Goal: Information Seeking & Learning: Learn about a topic

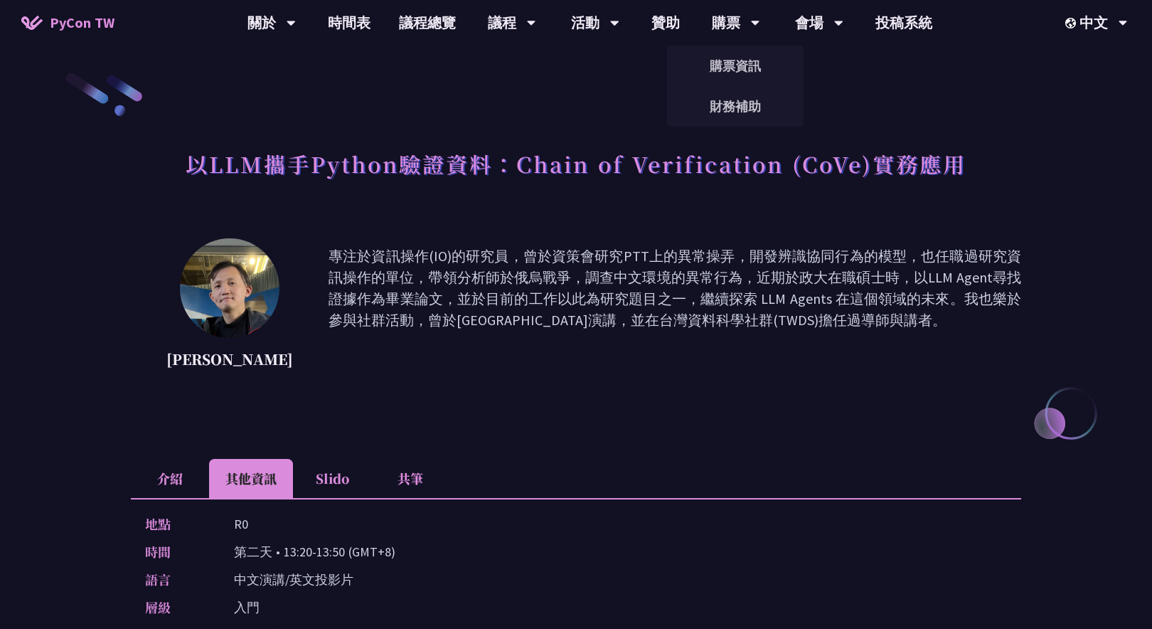
click at [233, 314] on img at bounding box center [230, 288] width 100 height 100
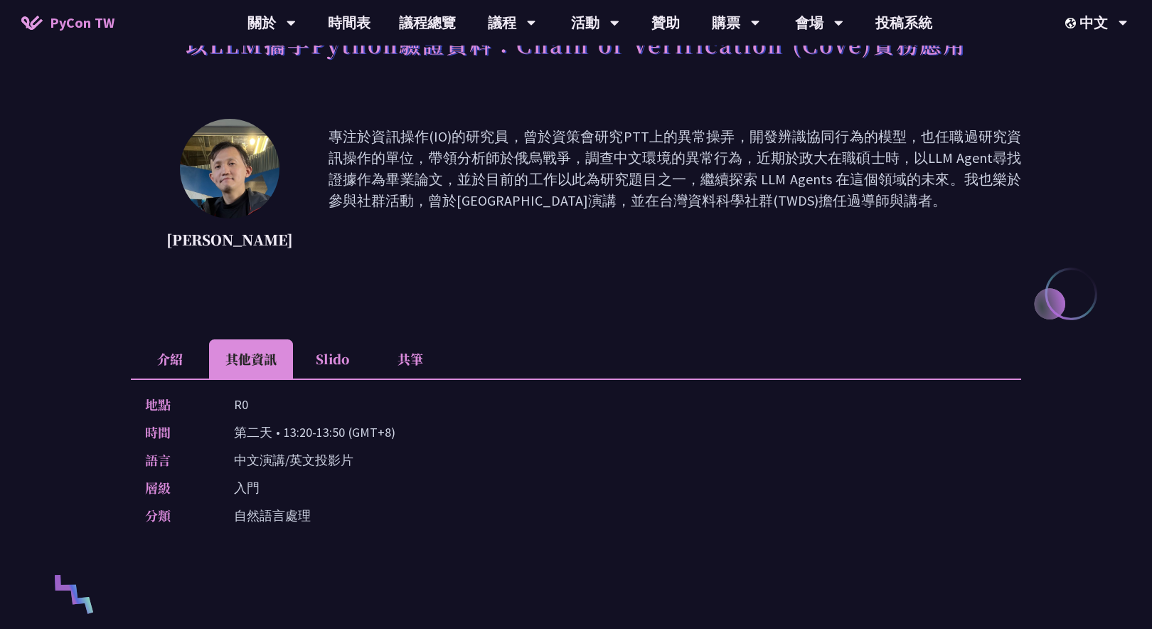
click at [176, 373] on li "介紹" at bounding box center [170, 358] width 78 height 39
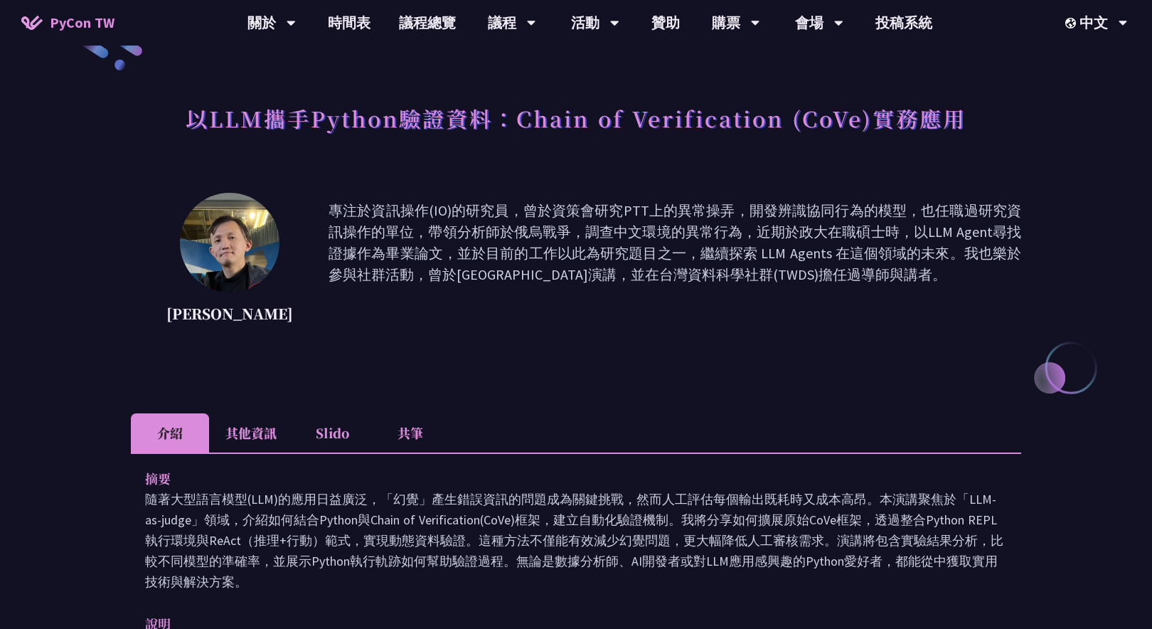
scroll to position [21, 0]
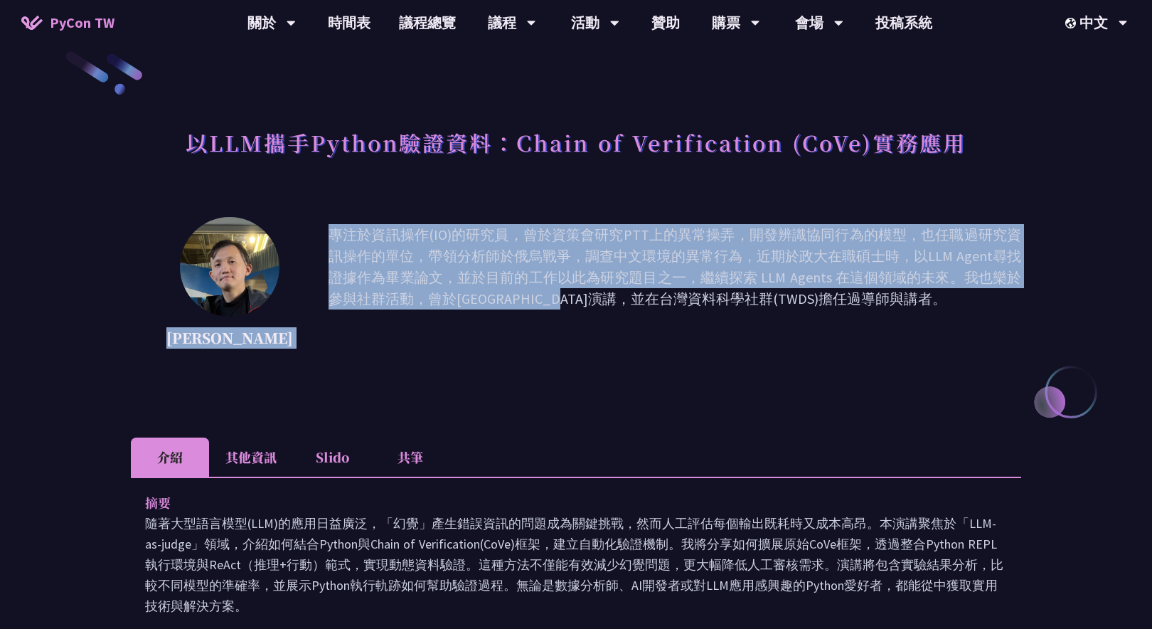
drag, startPoint x: 167, startPoint y: 336, endPoint x: 284, endPoint y: 337, distance: 117.4
click at [284, 337] on div "Kevin Tseng 專注於資訊操作(IO)的研究員，曾於資策會研究PTT上的異常操弄，開發辨識協同行為的模型，也任職過研究資訊操作的單位，帶領分析師於俄烏…" at bounding box center [576, 288] width 890 height 142
click at [215, 346] on p "Kevin Tseng" at bounding box center [229, 337] width 127 height 21
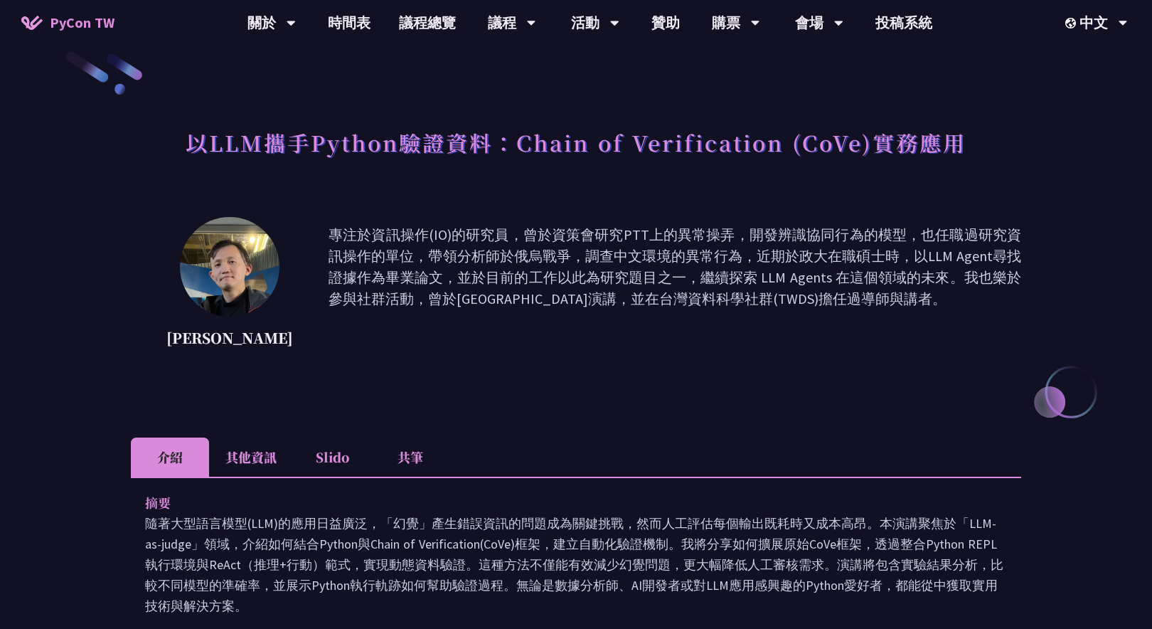
click at [192, 344] on p "Kevin Tseng" at bounding box center [229, 337] width 127 height 21
drag, startPoint x: 327, startPoint y: 301, endPoint x: 465, endPoint y: 301, distance: 138.0
click at [465, 301] on p "專注於資訊操作(IO)的研究員，曾於資策會研究PTT上的異常操弄，開發辨識協同行為的模型，也任職過研究資訊操作的單位，帶領分析師於俄烏戰爭，調查中文環境的異常…" at bounding box center [675, 288] width 693 height 128
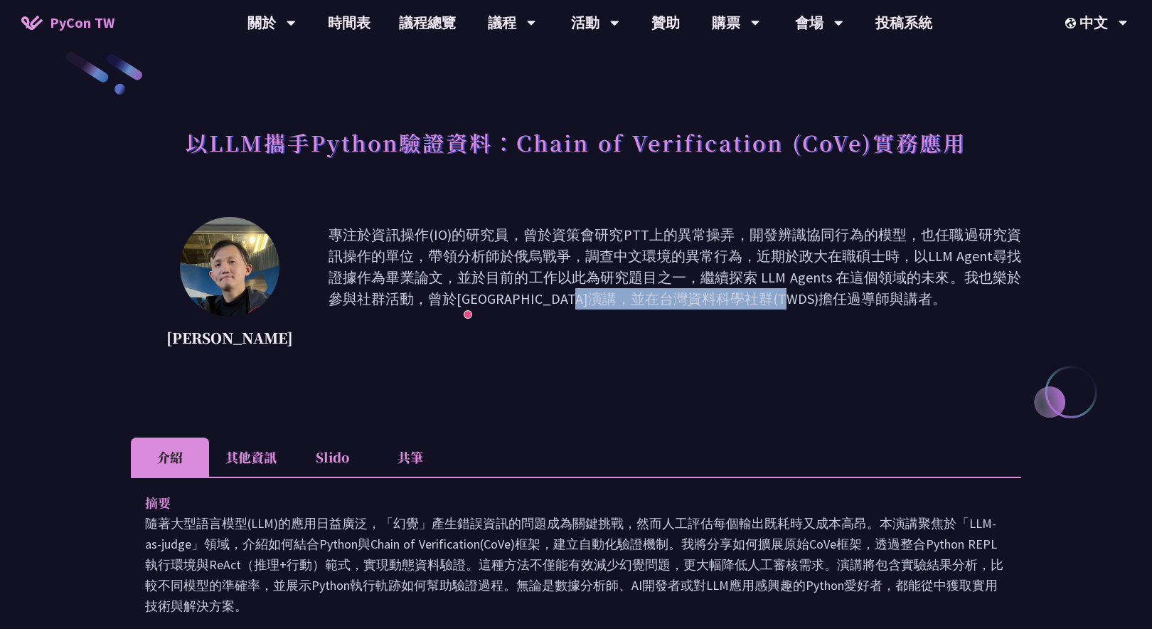
copy p "曾於PyData Taipei演講"
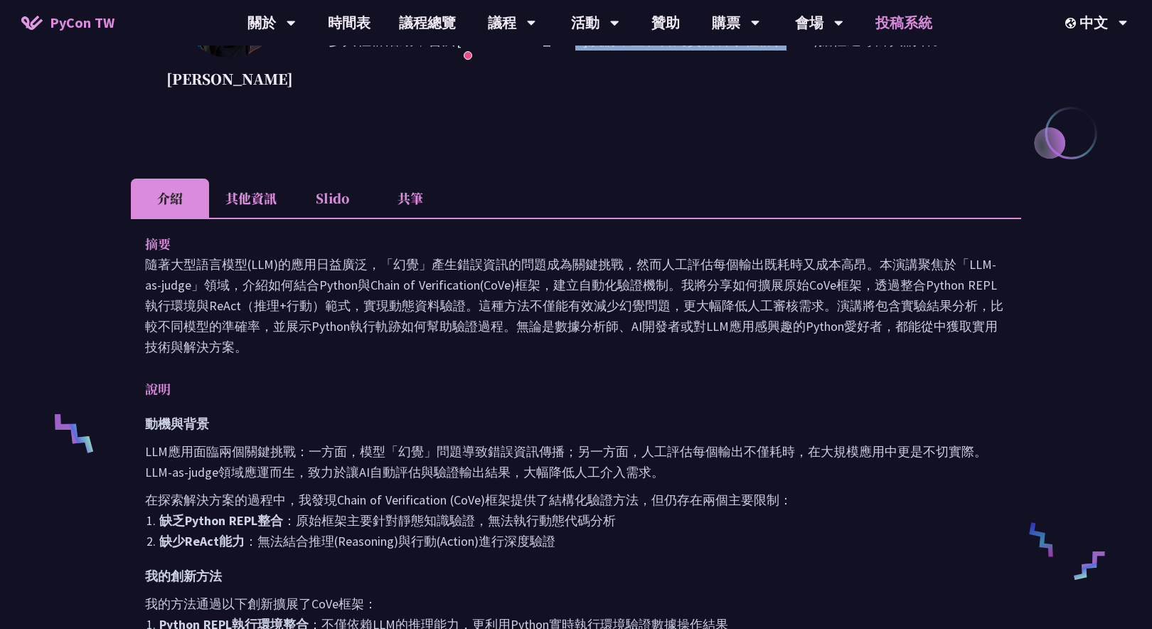
scroll to position [290, 0]
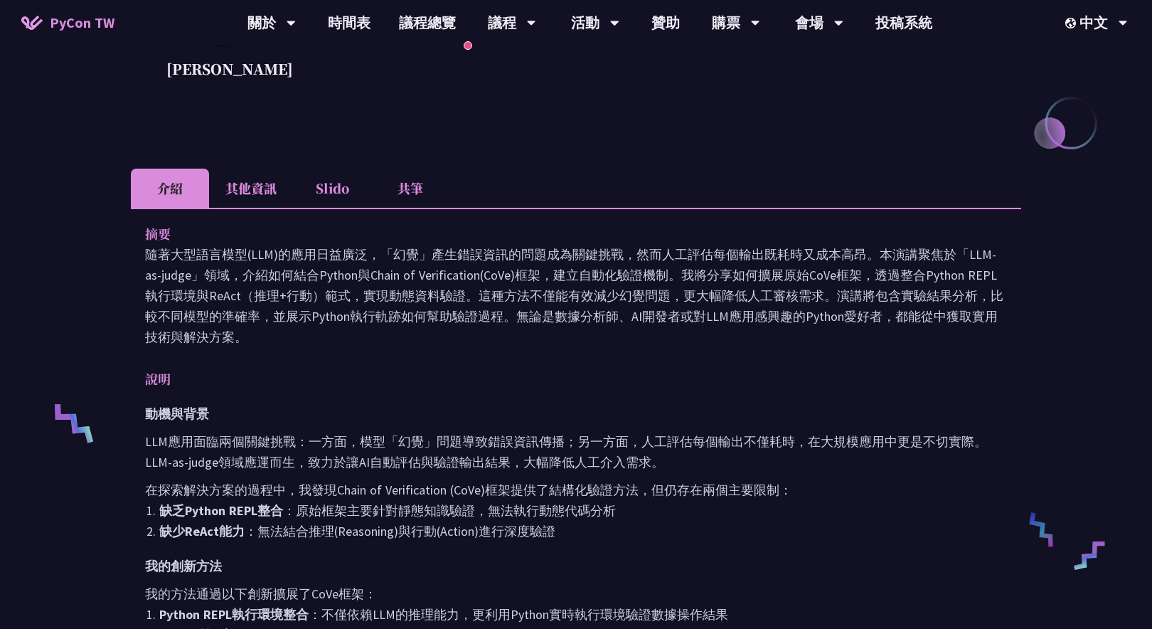
click at [286, 194] on li "其他資訊" at bounding box center [251, 188] width 84 height 39
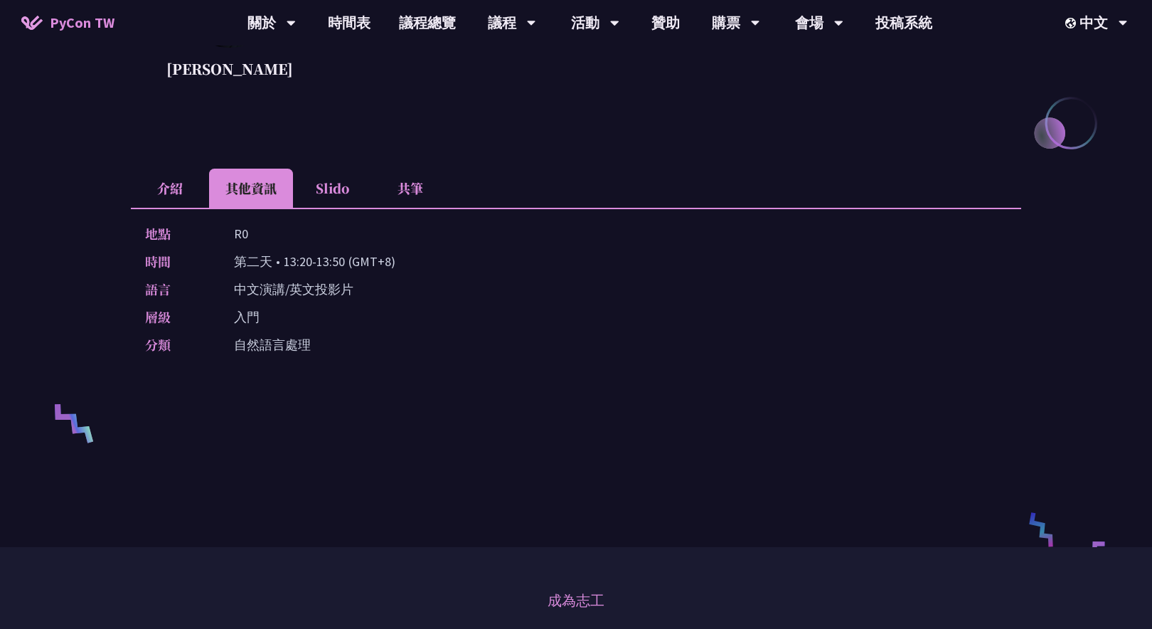
click at [307, 194] on li "Slido" at bounding box center [332, 188] width 78 height 39
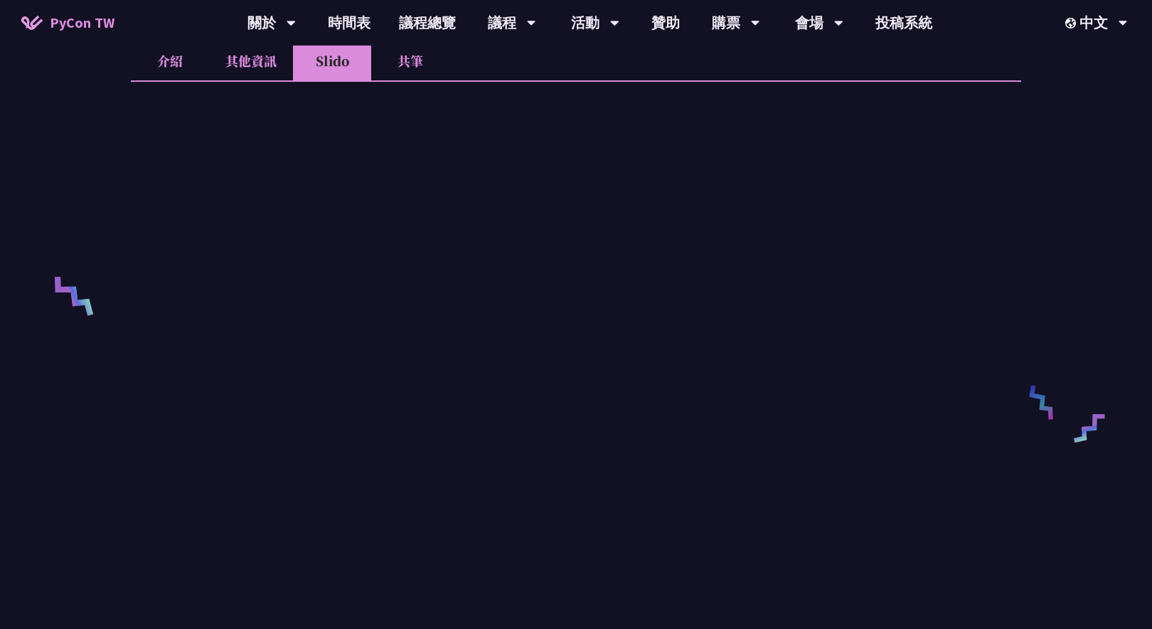
scroll to position [541, 0]
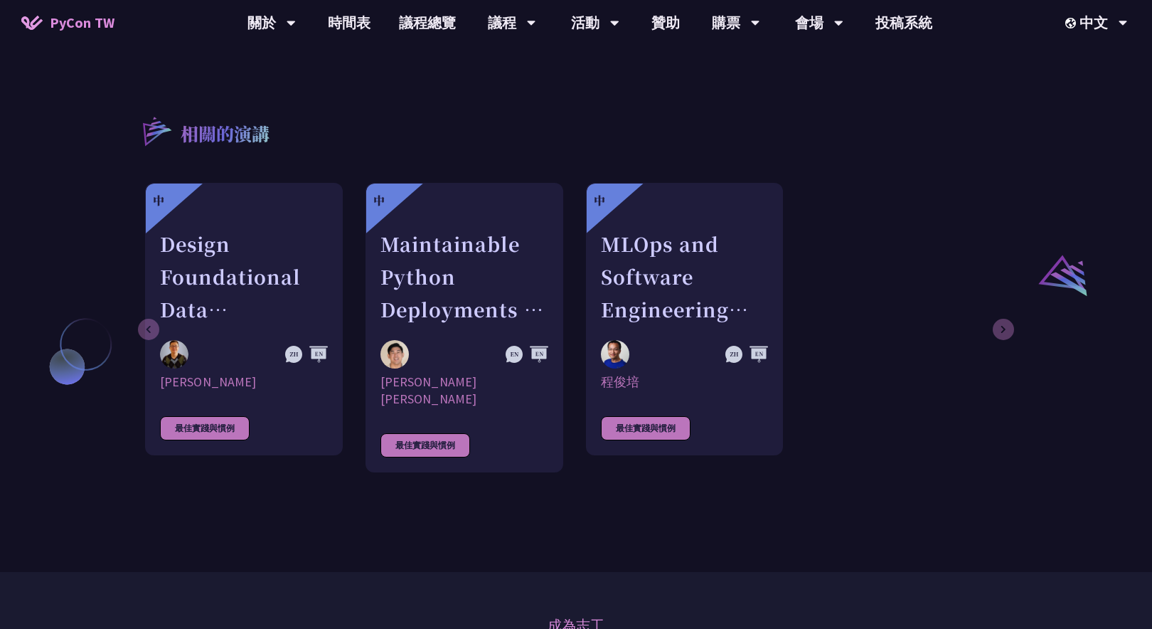
scroll to position [1176, 0]
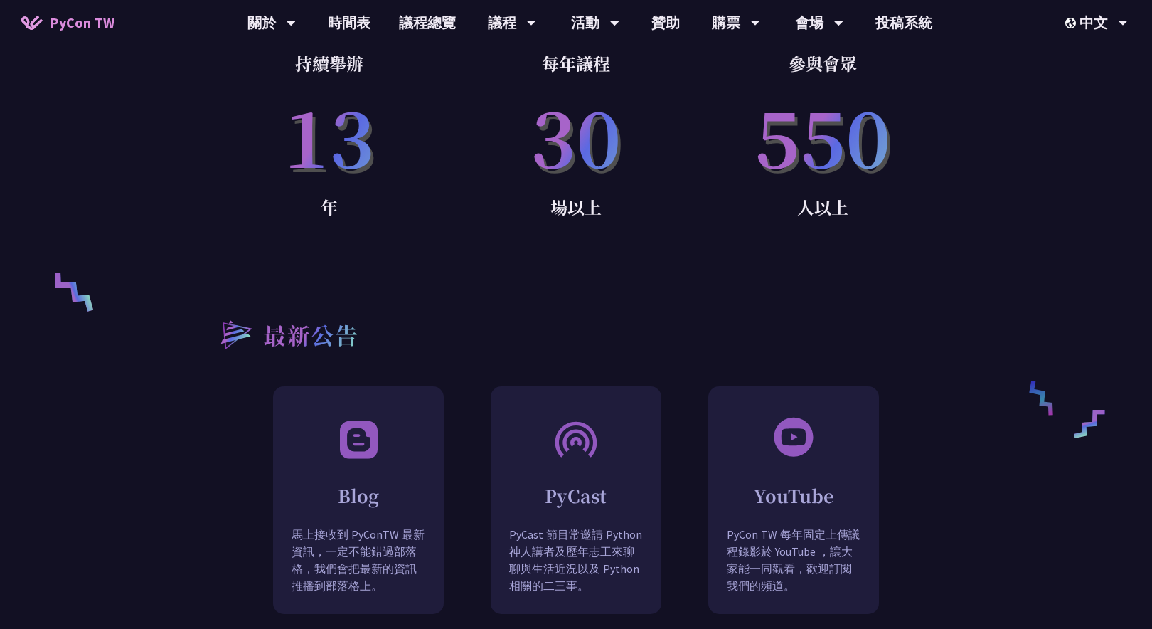
scroll to position [1001, 0]
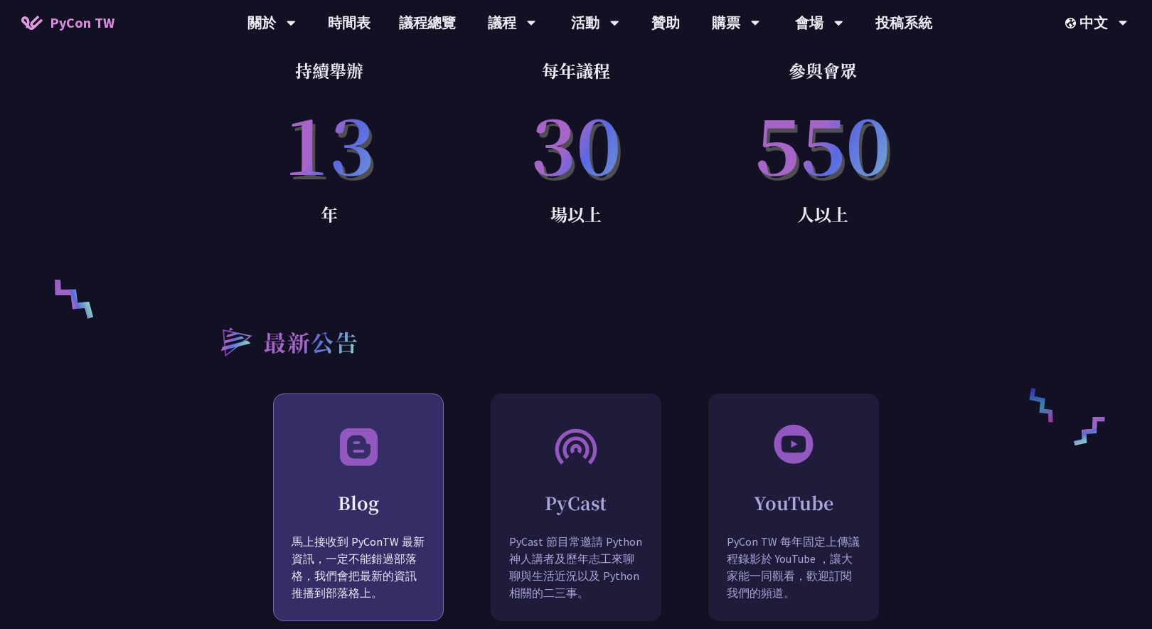
click at [307, 472] on div "Blog 馬上接收到 PyConTW 最新資訊，一定不能錯過部落格，我們會把最新的資訊推播到部落格上。" at bounding box center [358, 542] width 169 height 161
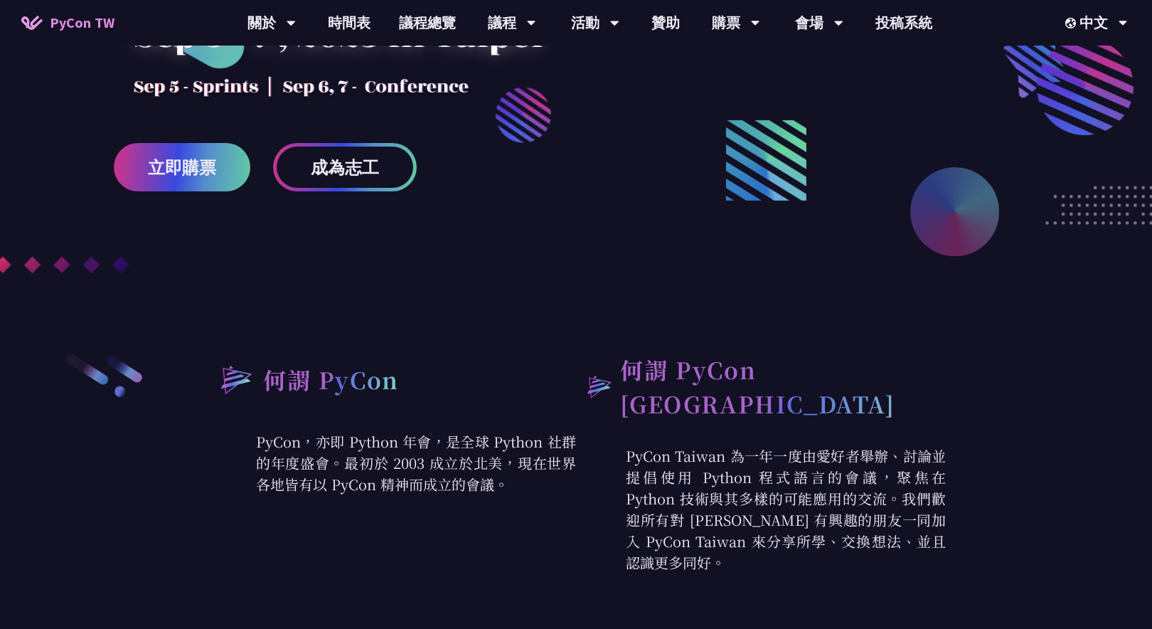
scroll to position [0, 0]
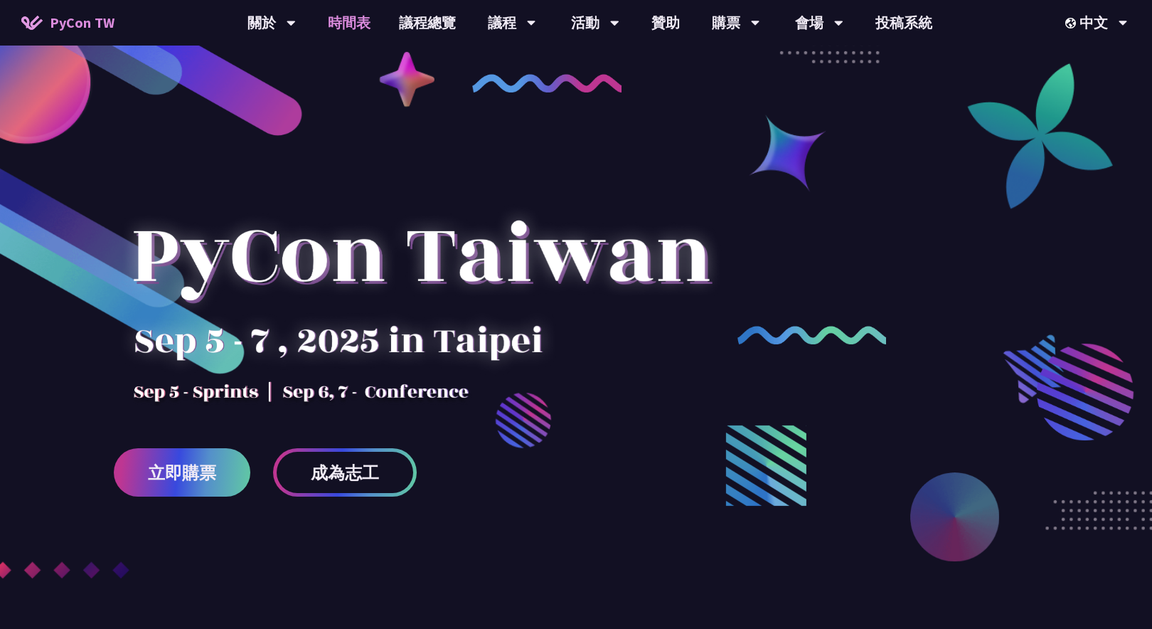
click at [353, 22] on link "時間表" at bounding box center [349, 23] width 71 height 46
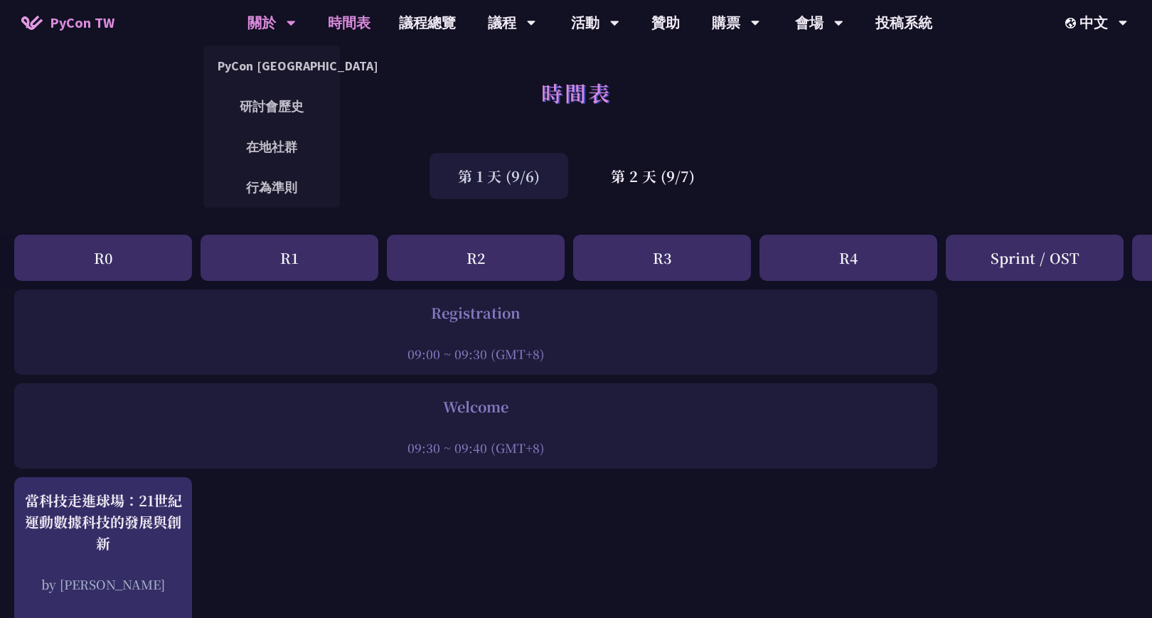
click at [272, 28] on div "關於" at bounding box center [271, 23] width 48 height 46
click at [265, 118] on link "研討會歷史" at bounding box center [271, 106] width 137 height 33
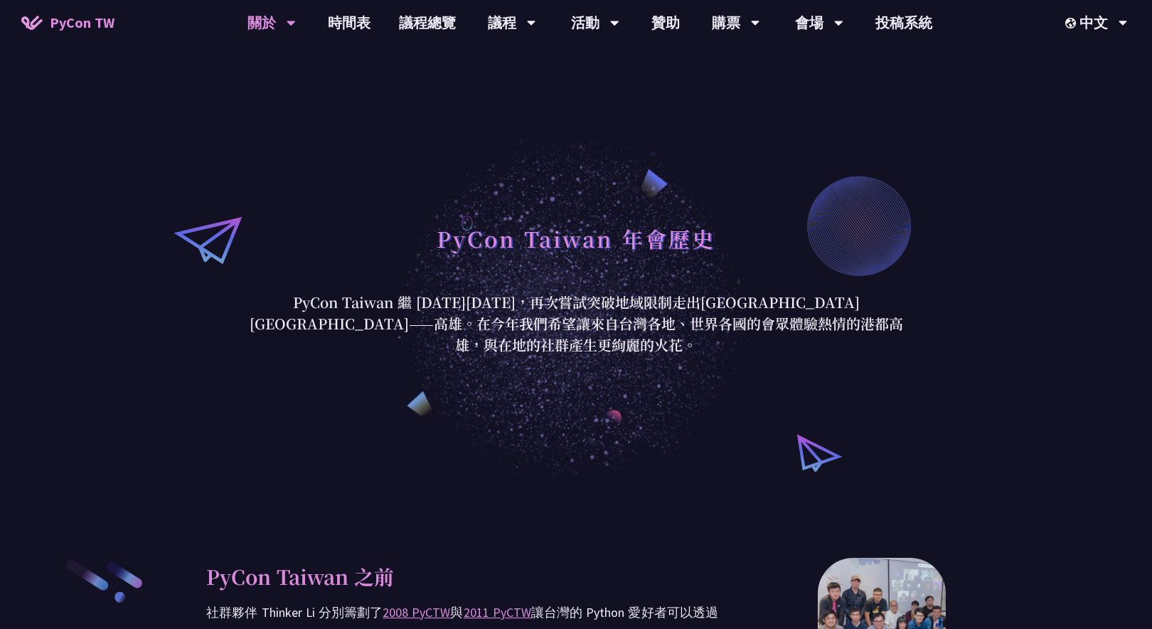
click at [270, 23] on div "關於" at bounding box center [271, 23] width 48 height 46
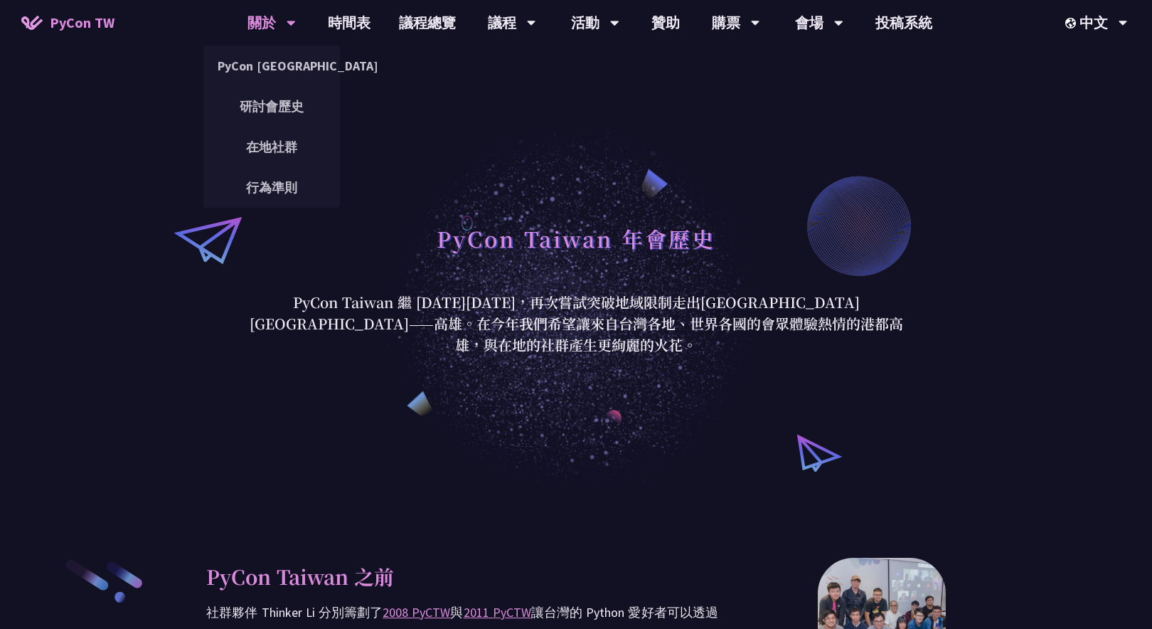
click at [278, 19] on div "關於" at bounding box center [271, 23] width 48 height 46
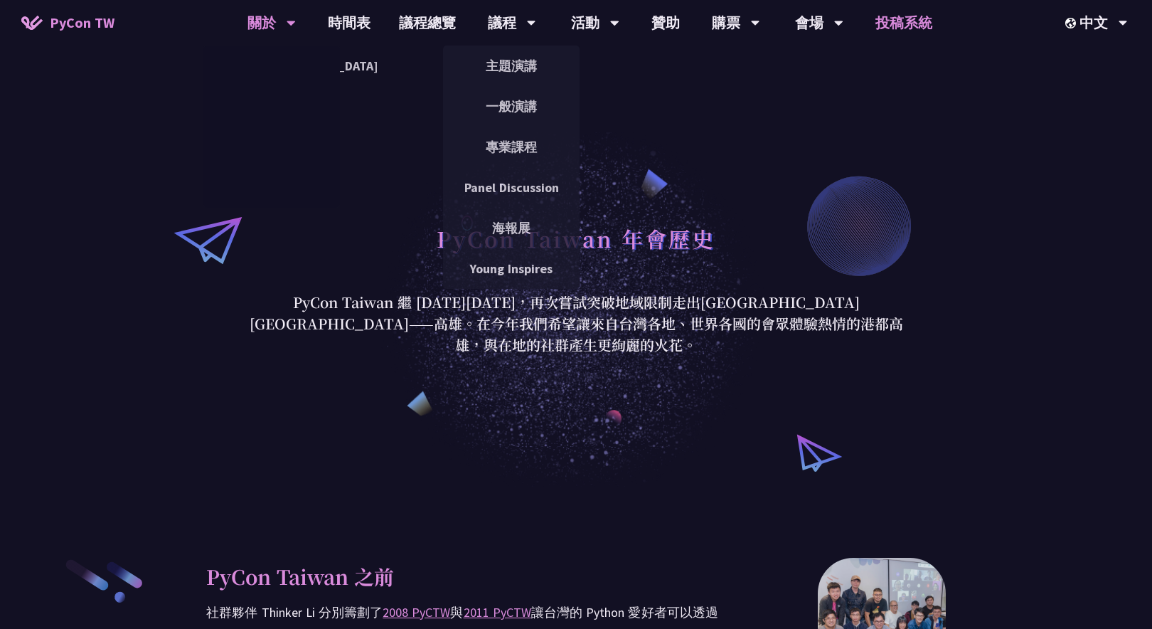
click at [902, 16] on link "投稿系統" at bounding box center [903, 23] width 85 height 46
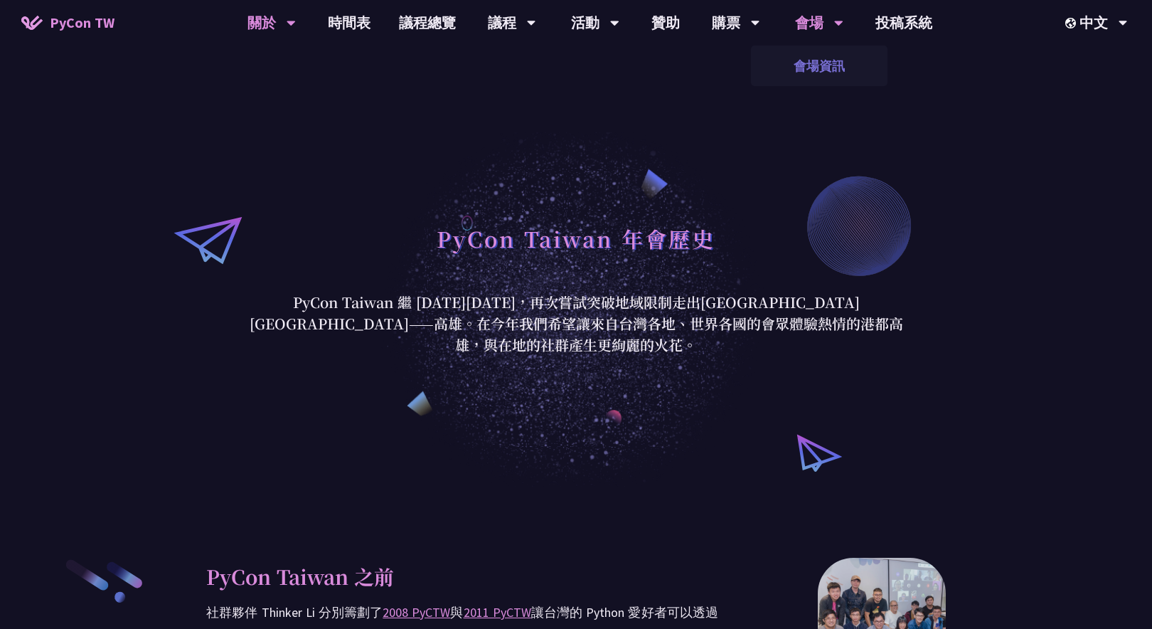
click at [817, 53] on link "會場資訊" at bounding box center [819, 65] width 137 height 33
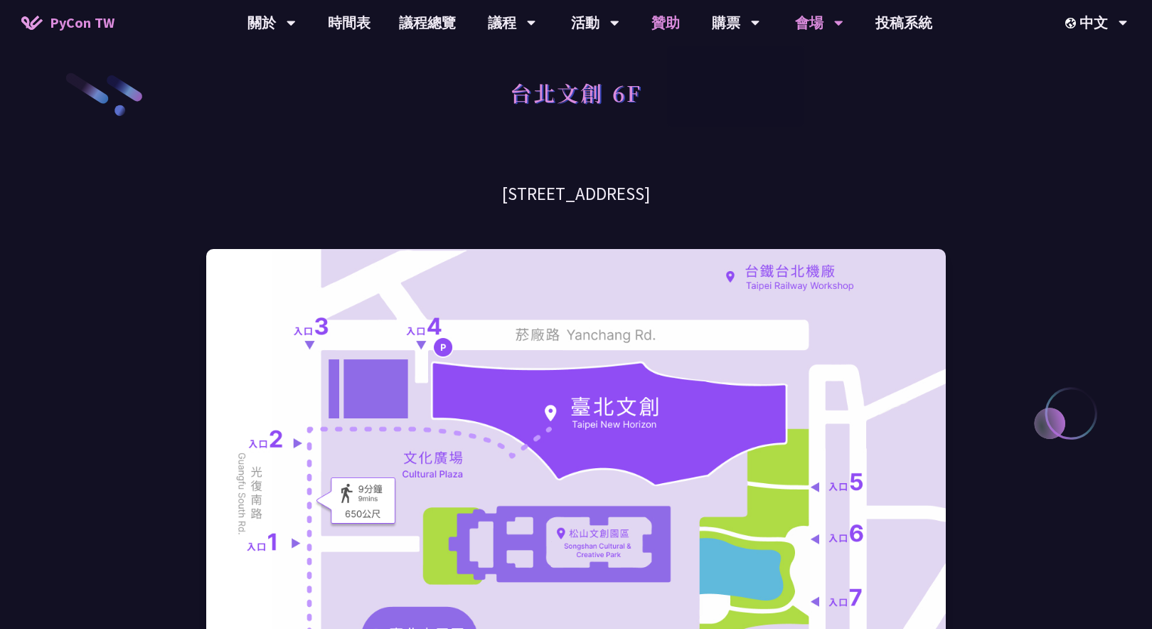
click at [664, 16] on link "贊助" at bounding box center [665, 23] width 57 height 46
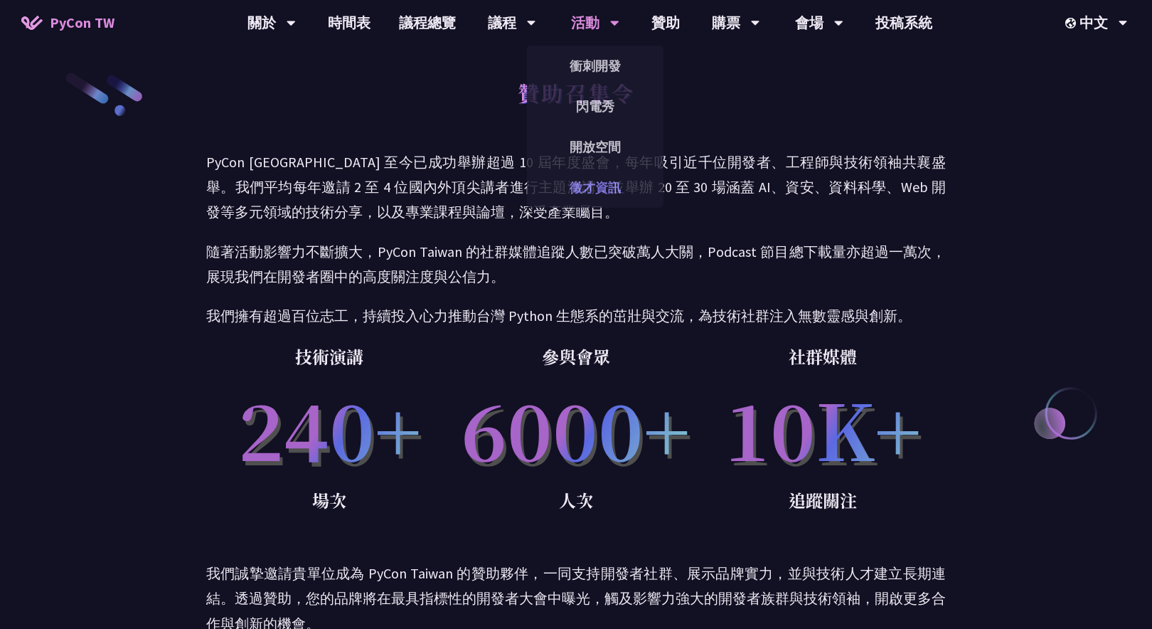
click at [598, 193] on link "徵才資訊" at bounding box center [595, 187] width 137 height 33
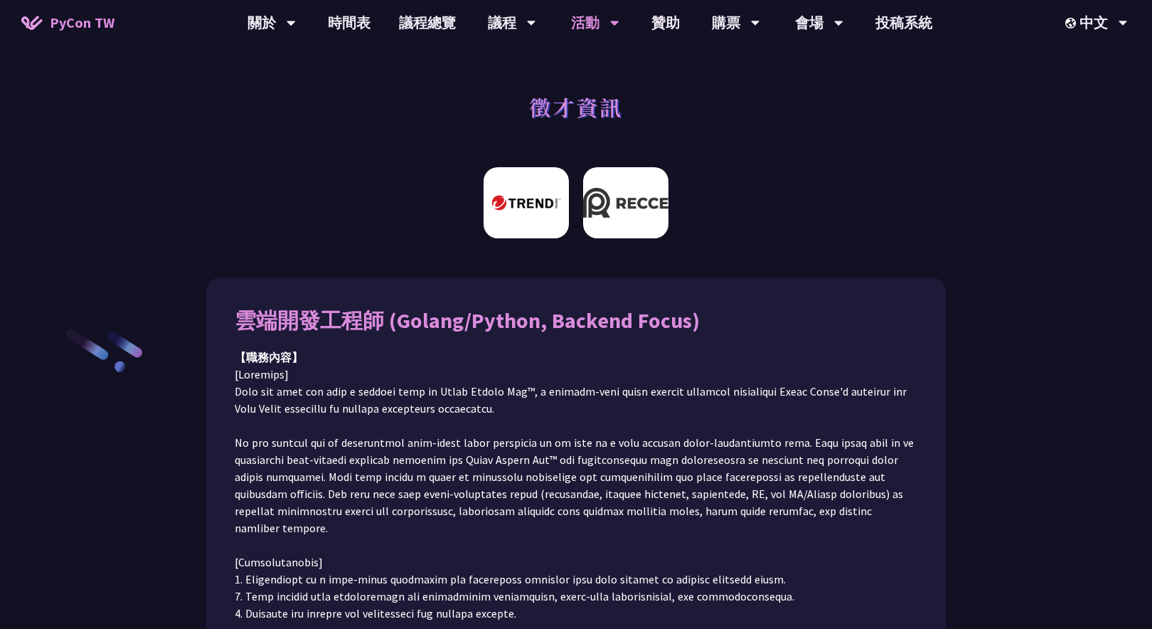
click at [612, 213] on img at bounding box center [625, 202] width 85 height 71
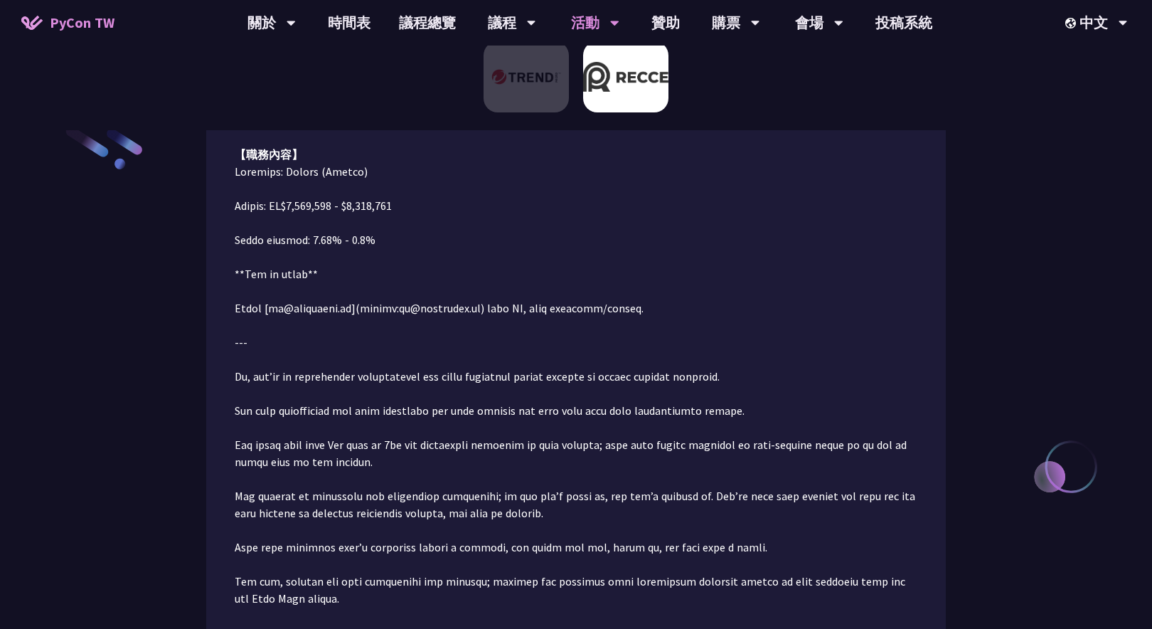
scroll to position [202, 0]
click at [517, 88] on img at bounding box center [526, 76] width 85 height 71
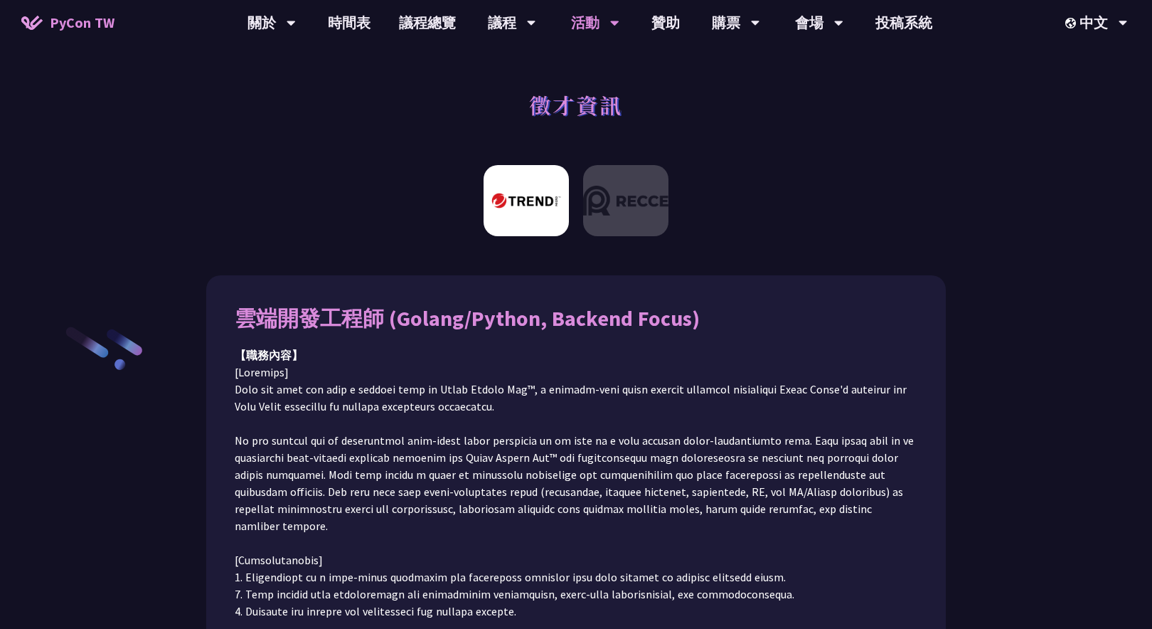
scroll to position [0, 0]
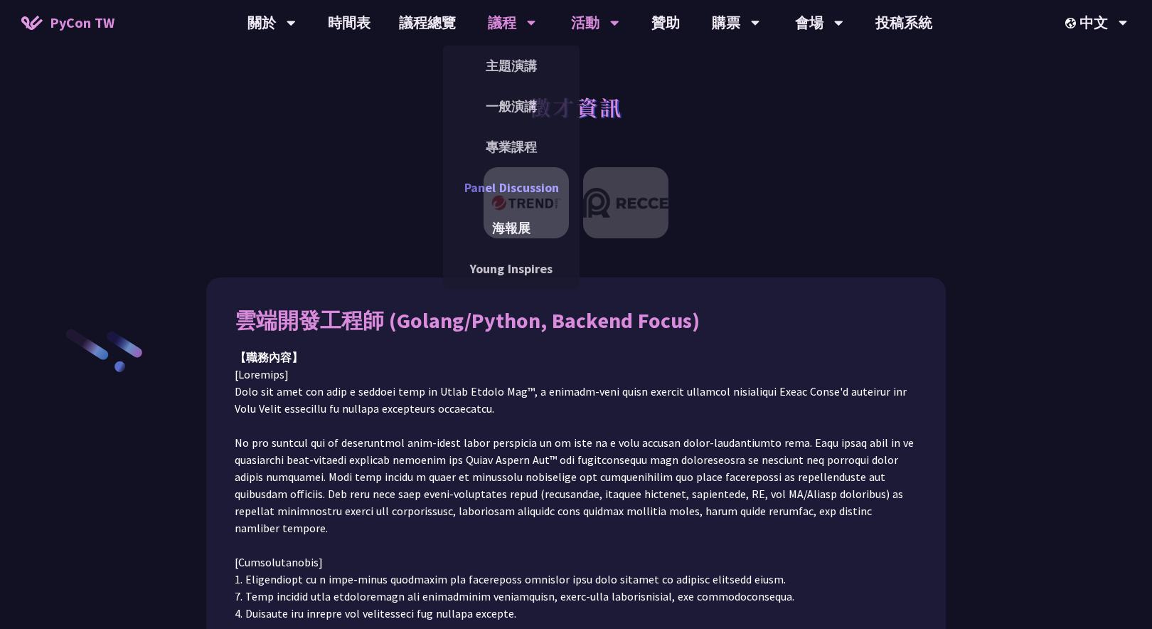
click at [513, 193] on link "Panel Discussion" at bounding box center [511, 187] width 137 height 33
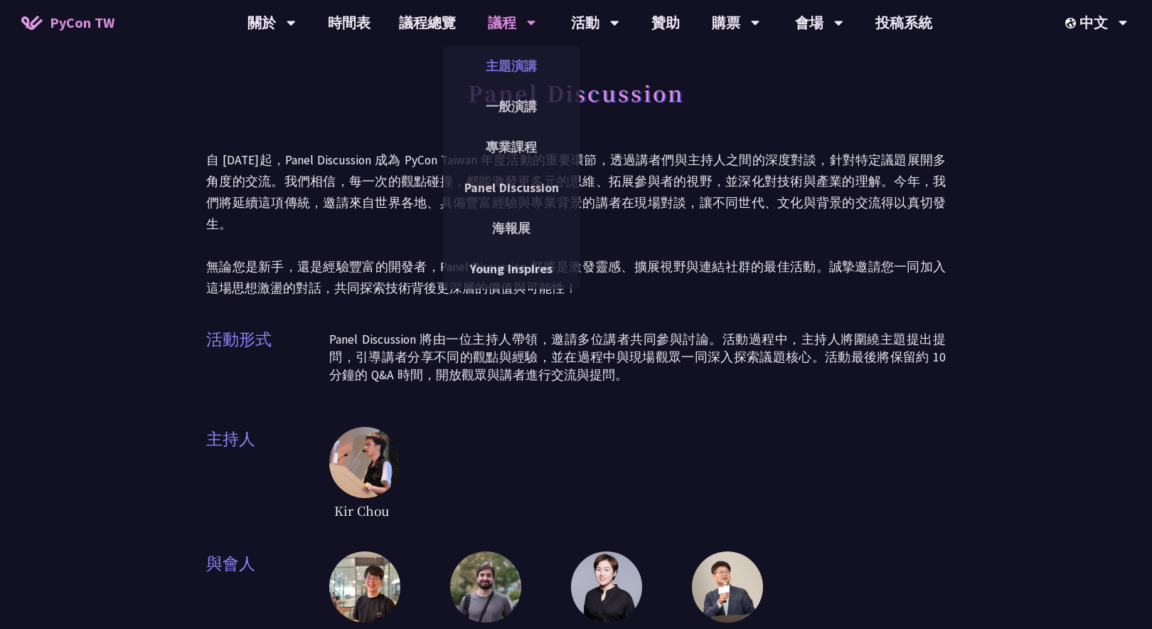
click at [498, 62] on link "主題演講" at bounding box center [511, 65] width 137 height 33
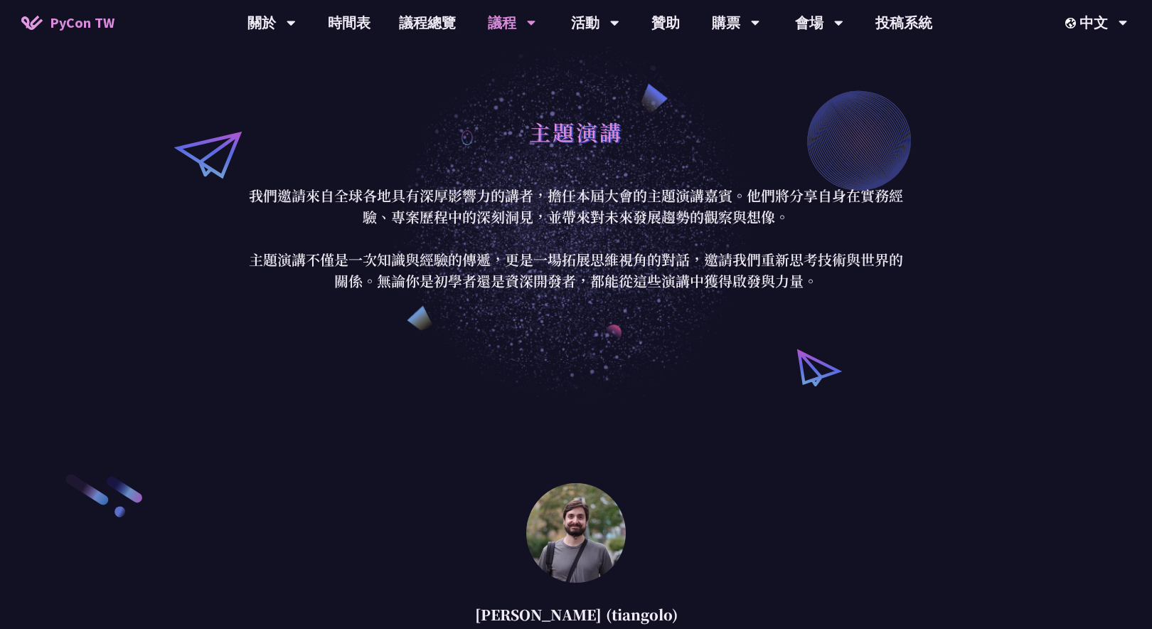
click at [514, 19] on div "議程" at bounding box center [512, 23] width 48 height 46
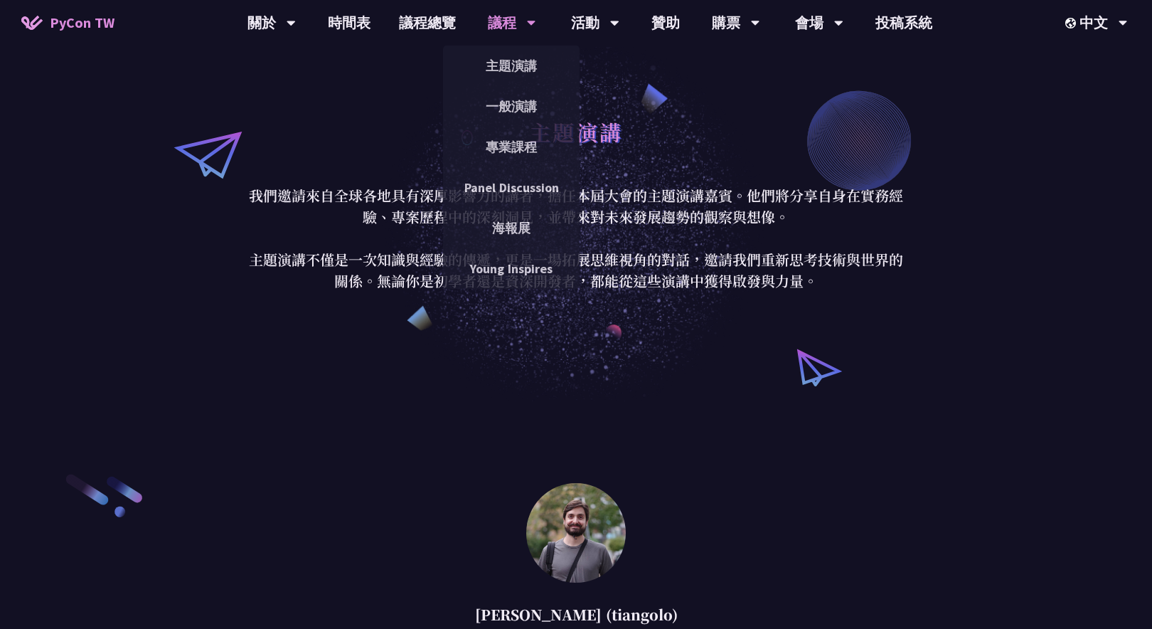
click at [518, 34] on div "議程" at bounding box center [512, 23] width 48 height 46
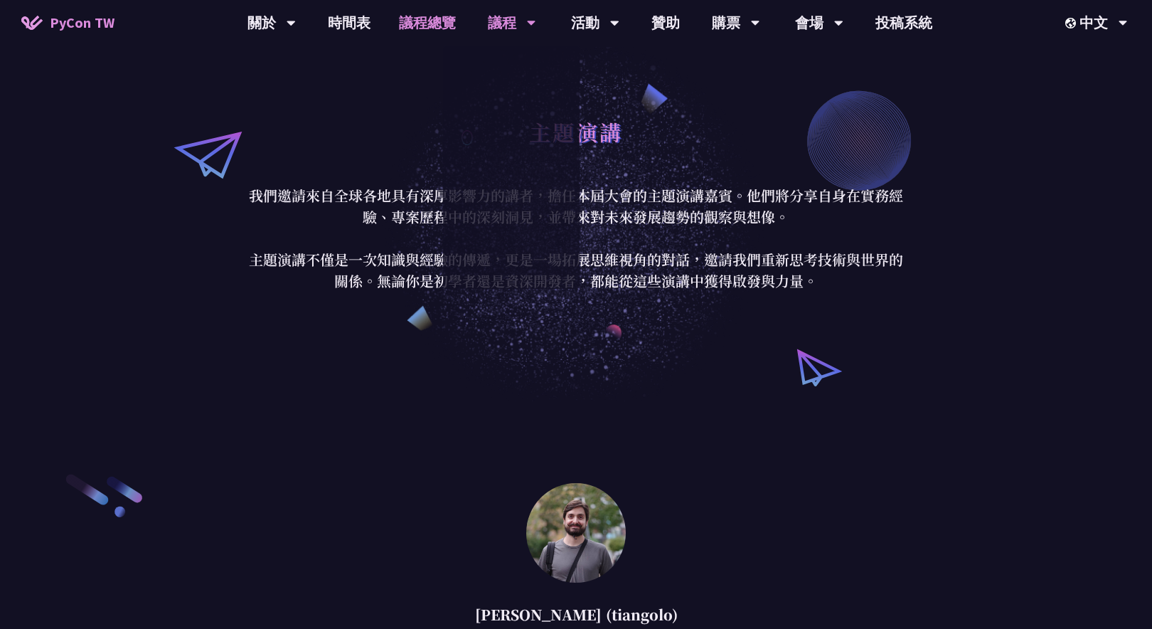
click at [415, 23] on link "議程總覽" at bounding box center [427, 23] width 85 height 46
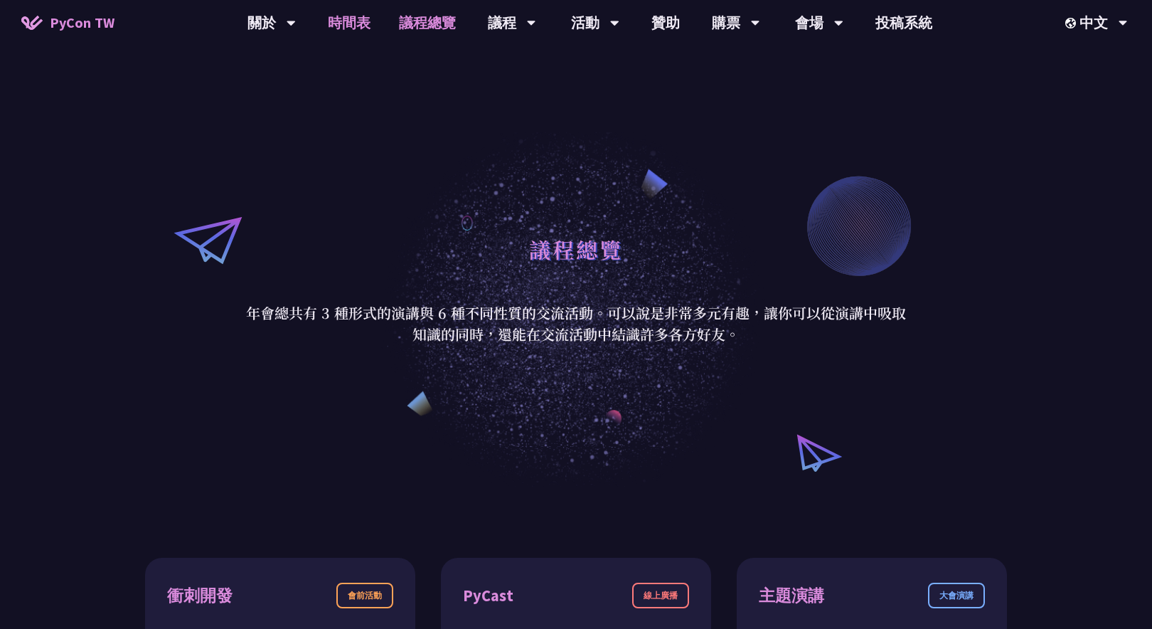
click at [372, 21] on link "時間表" at bounding box center [349, 23] width 71 height 46
